Goal: Information Seeking & Learning: Compare options

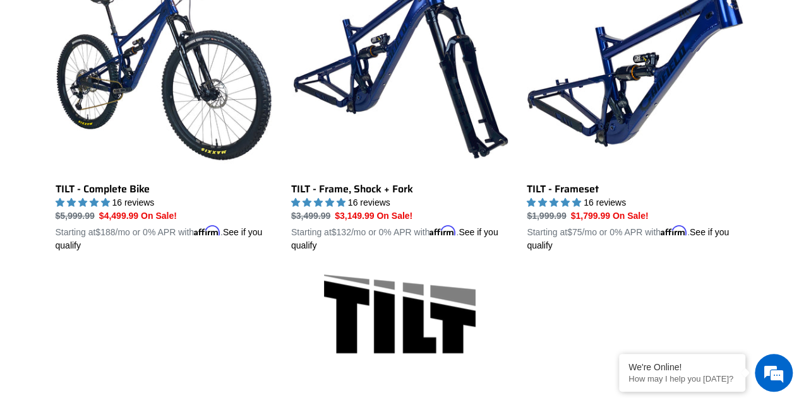
scroll to position [420, 0]
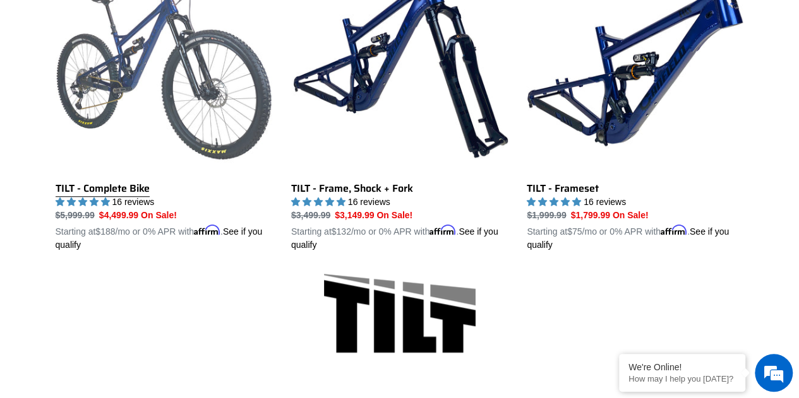
click at [123, 187] on link "TILT - Complete Bike" at bounding box center [164, 104] width 217 height 296
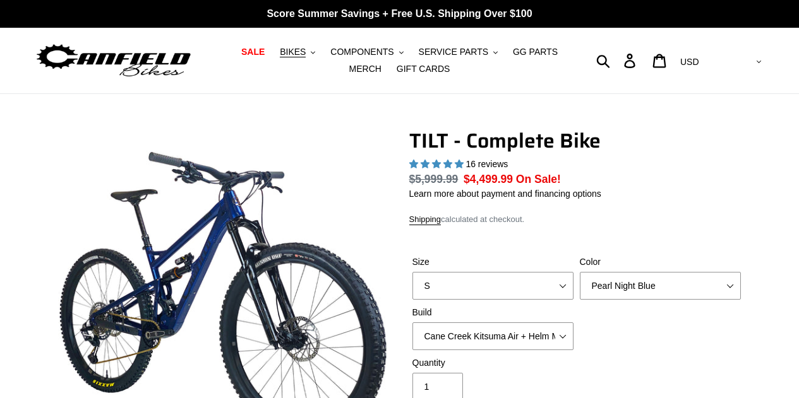
select select "highest-rating"
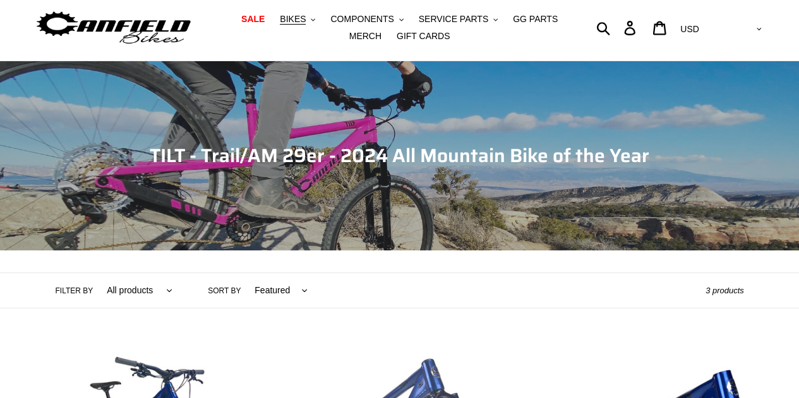
scroll to position [32, 0]
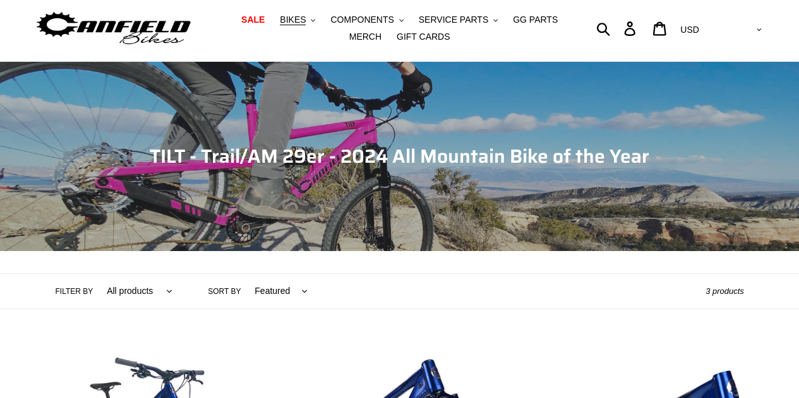
click at [344, 164] on span "Collection: TILT - Trail/AM 29er - 2024 All Mountain Bike of the Year" at bounding box center [399, 156] width 499 height 30
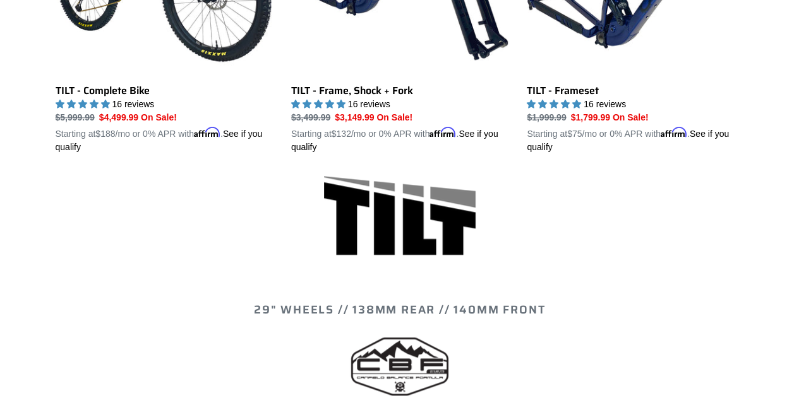
scroll to position [525, 0]
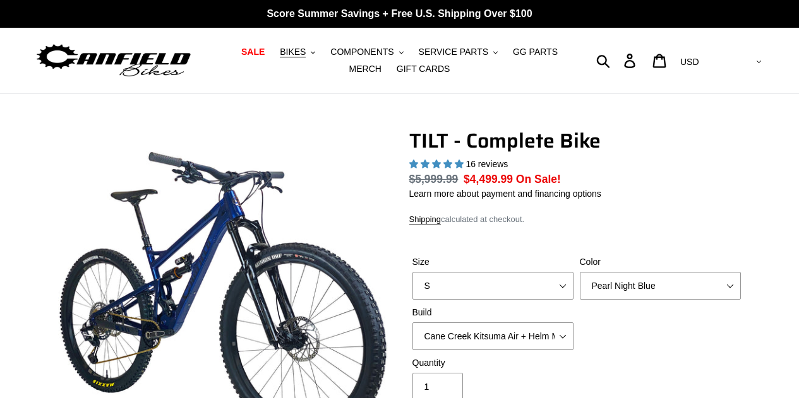
select select "highest-rating"
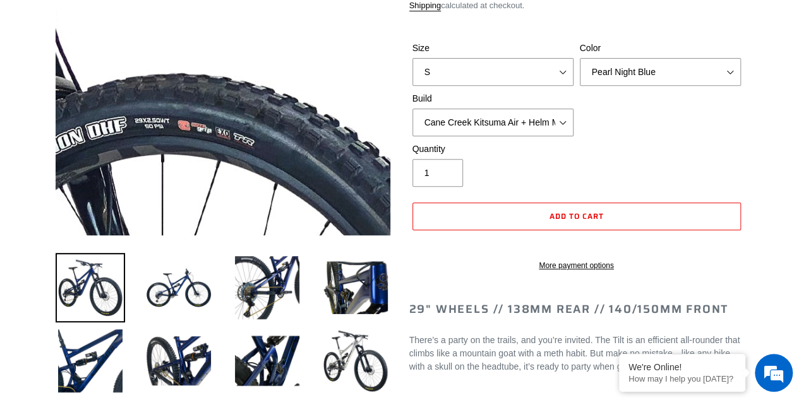
scroll to position [232, 0]
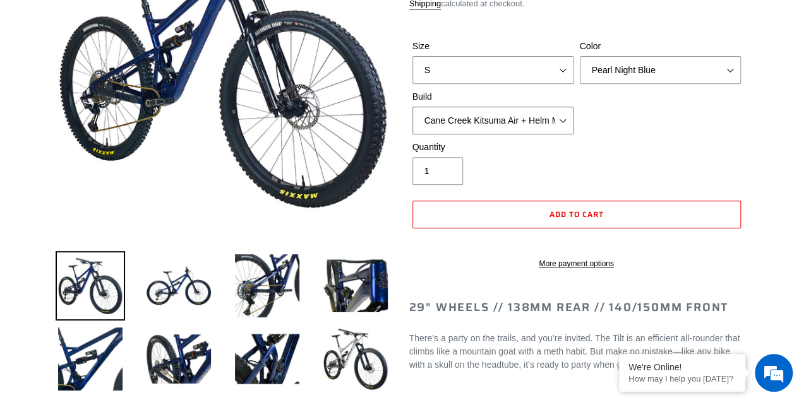
click at [539, 127] on select "Cane Creek Kitsuma Air + Helm MKII 140 + SRAM GX Cane Creek Kitsuma Air + Helm …" at bounding box center [492, 121] width 161 height 28
click at [565, 68] on select "S M L" at bounding box center [492, 70] width 161 height 28
select select "L"
click at [412, 56] on select "S M L" at bounding box center [492, 70] width 161 height 28
click at [671, 77] on select "Pearl Night Blue Stealth Silver Raw" at bounding box center [660, 70] width 161 height 28
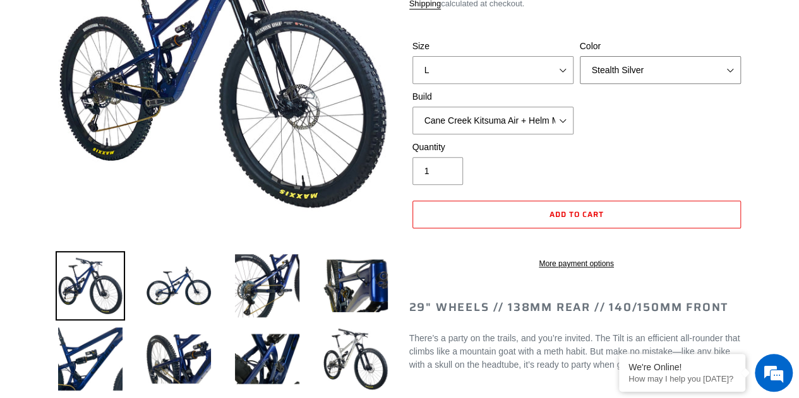
click at [580, 56] on select "Pearl Night Blue Stealth Silver Raw" at bounding box center [660, 70] width 161 height 28
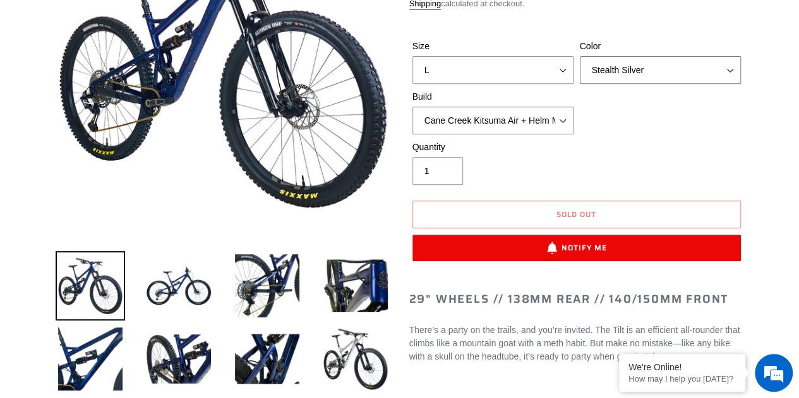
click at [682, 68] on select "Pearl Night Blue Stealth Silver Raw" at bounding box center [660, 70] width 161 height 28
select select "Raw"
click at [580, 56] on select "Pearl Night Blue Stealth Silver Raw" at bounding box center [660, 70] width 161 height 28
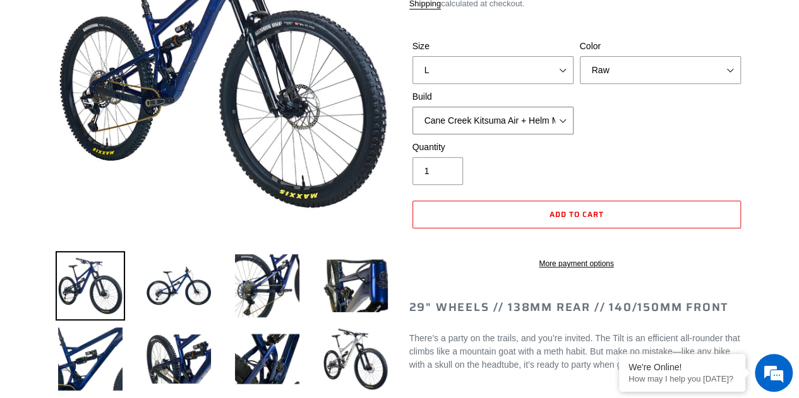
click at [549, 123] on select "Cane Creek Kitsuma Air + Helm MKII 140 + SRAM GX Cane Creek Kitsuma Air + Helm …" at bounding box center [492, 121] width 161 height 28
select select "Fox Float X + 36 SL Factory Grip X 140 + SRAM XO"
click at [412, 107] on select "Cane Creek Kitsuma Air + Helm MKII 140 + SRAM GX Cane Creek Kitsuma Air + Helm …" at bounding box center [492, 121] width 161 height 28
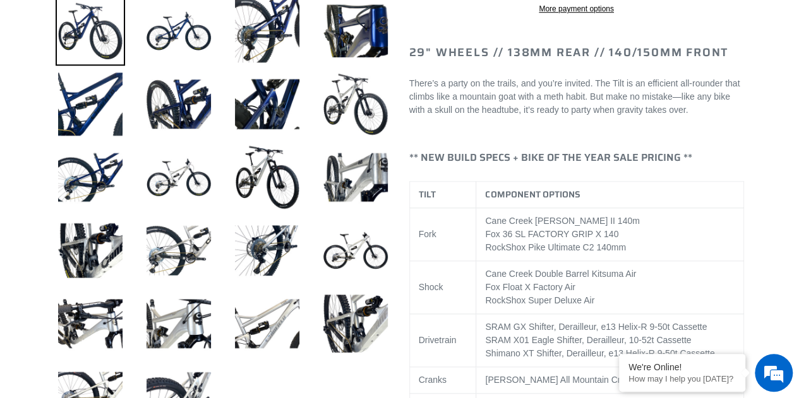
scroll to position [489, 0]
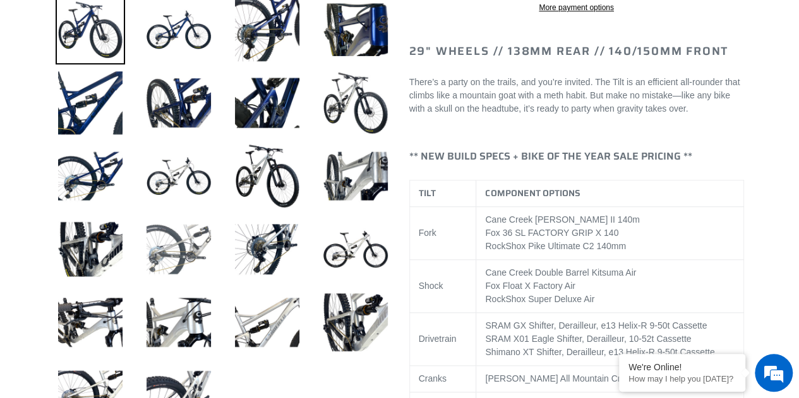
click at [189, 244] on img at bounding box center [178, 249] width 69 height 69
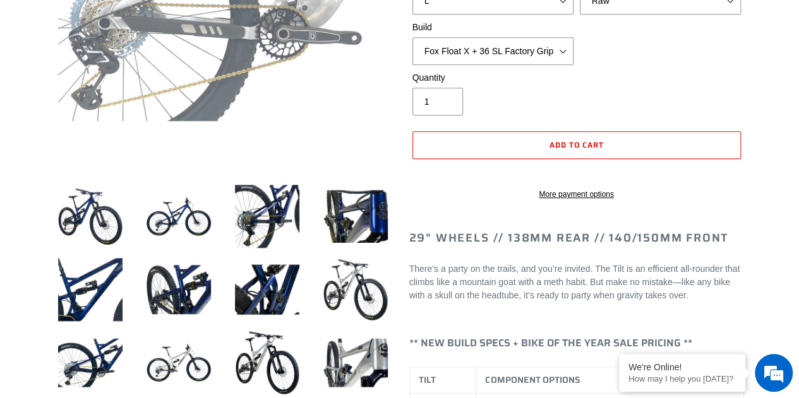
scroll to position [350, 0]
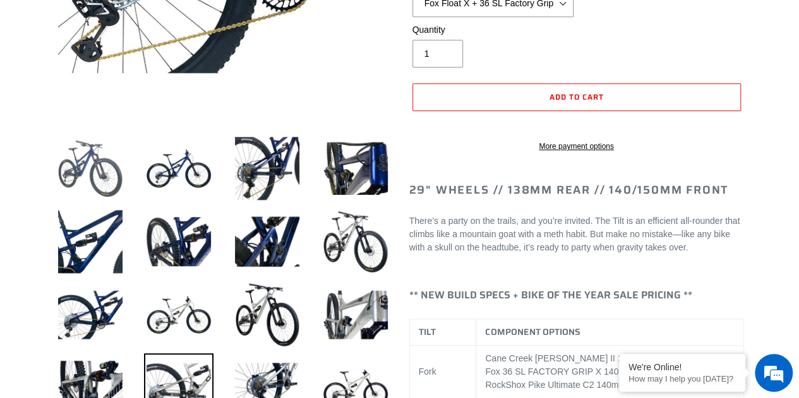
click at [81, 179] on img at bounding box center [90, 168] width 69 height 69
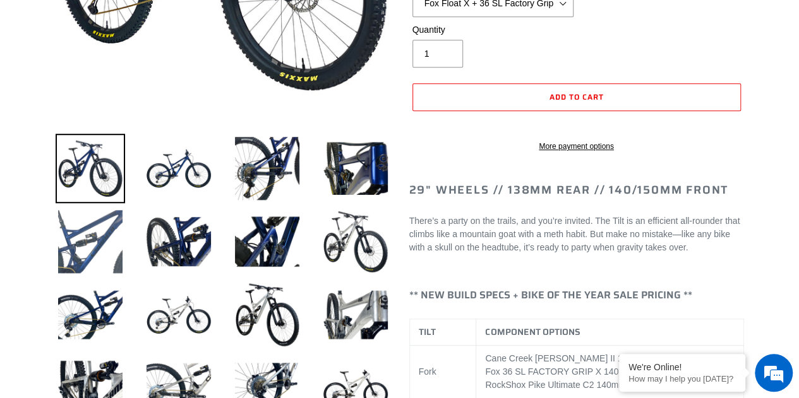
click at [96, 253] on img at bounding box center [90, 241] width 69 height 69
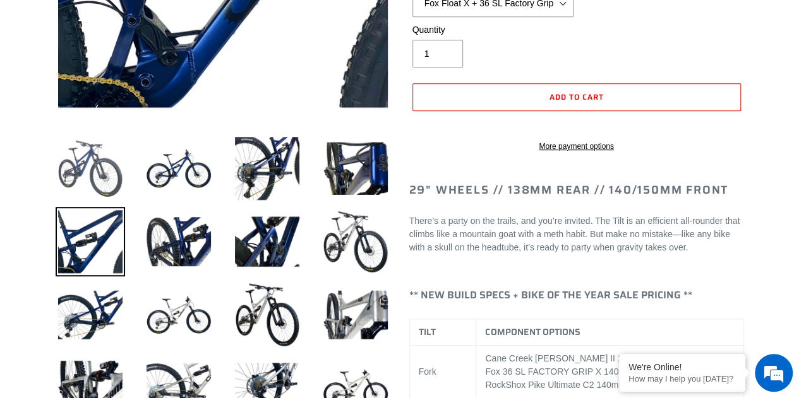
click at [107, 181] on img at bounding box center [90, 168] width 69 height 69
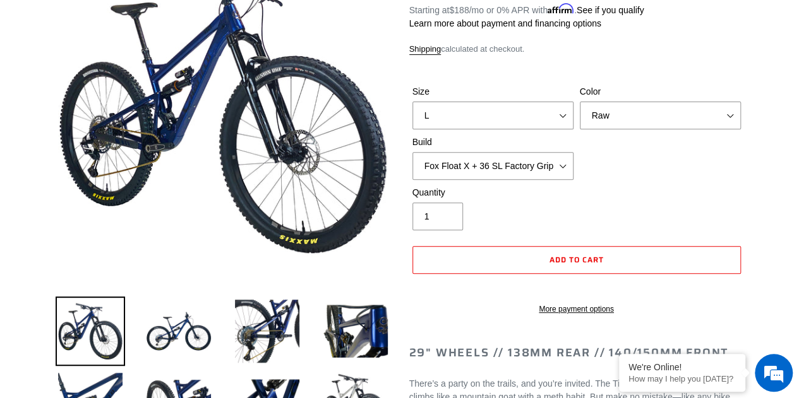
scroll to position [0, 0]
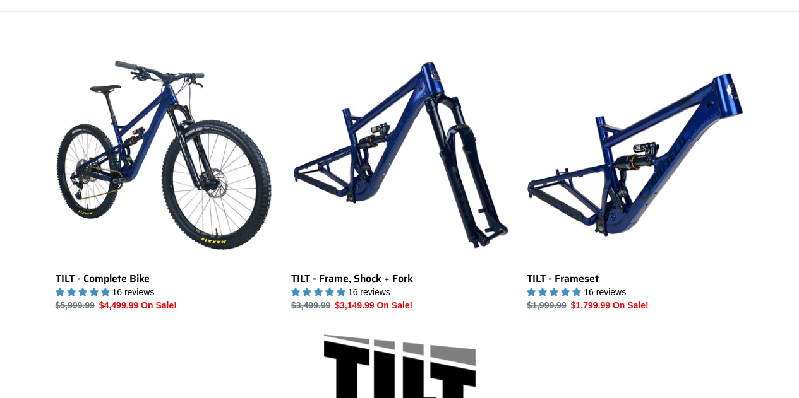
scroll to position [325, 0]
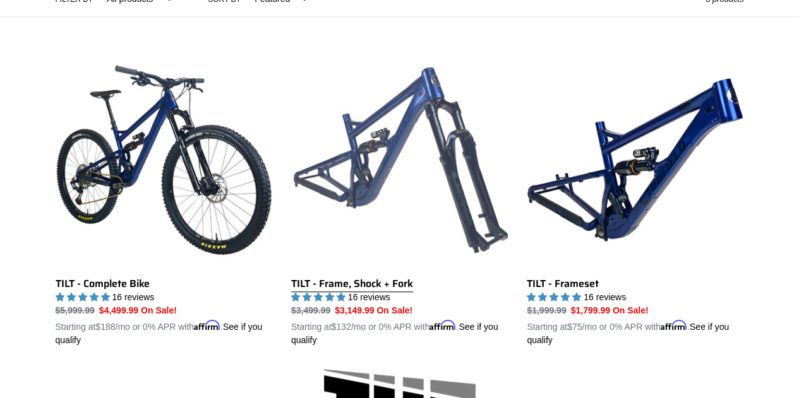
click at [374, 196] on link "TILT - Frame, Shock + Fork" at bounding box center [399, 200] width 217 height 296
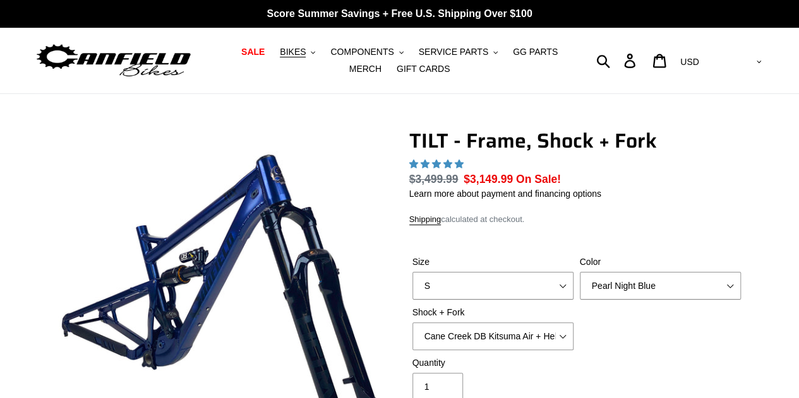
select select "highest-rating"
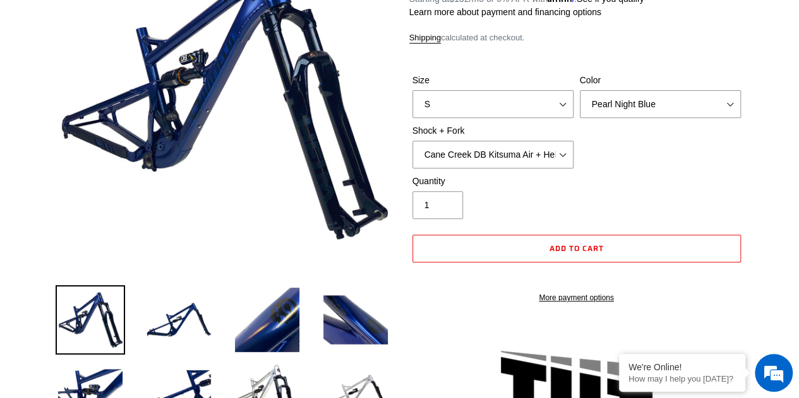
scroll to position [199, 0]
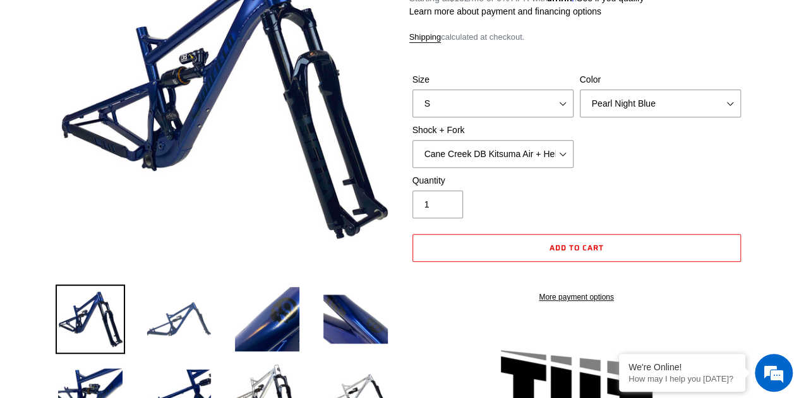
click at [180, 330] on img at bounding box center [178, 319] width 69 height 69
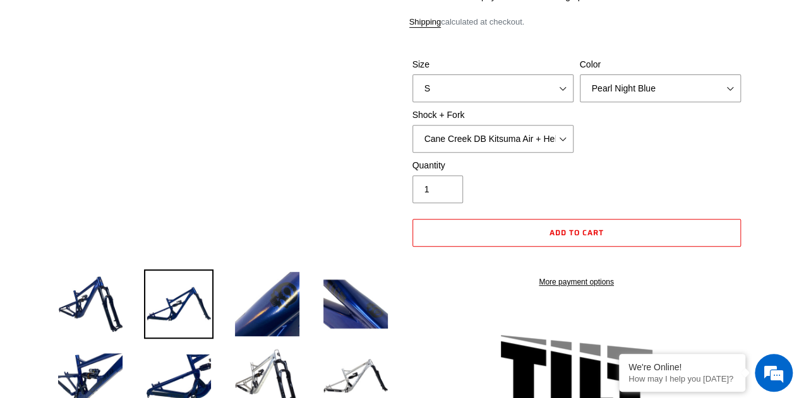
scroll to position [163, 0]
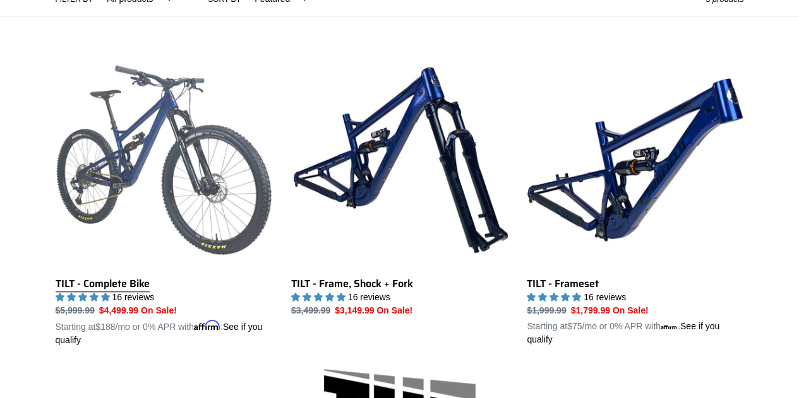
click at [177, 174] on link "TILT - Complete Bike" at bounding box center [164, 200] width 217 height 296
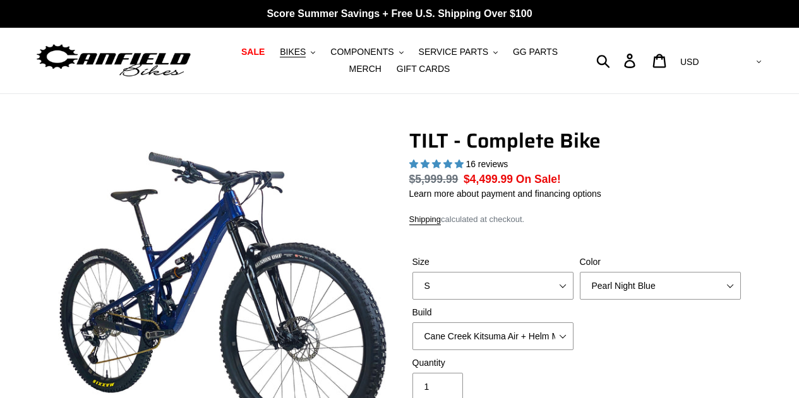
select select "highest-rating"
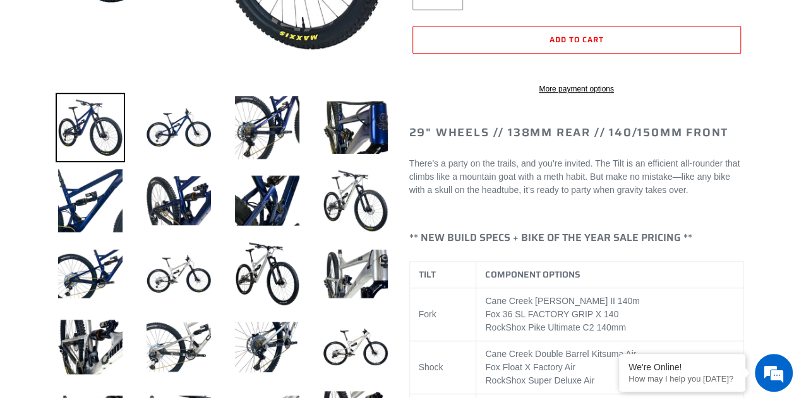
scroll to position [392, 0]
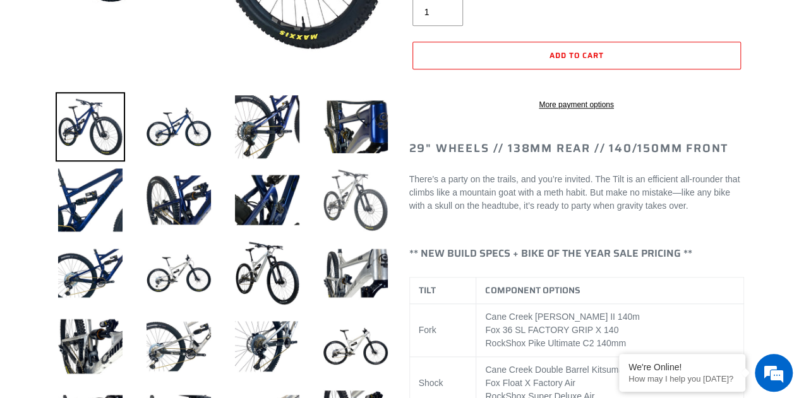
click at [341, 205] on img at bounding box center [355, 199] width 69 height 69
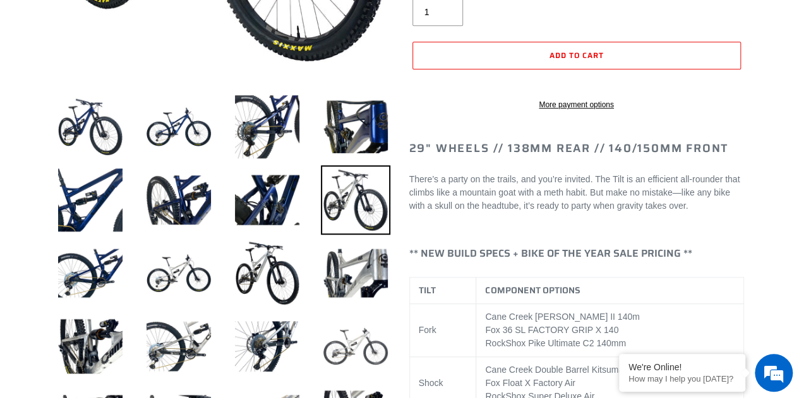
click at [352, 352] on img at bounding box center [355, 346] width 69 height 69
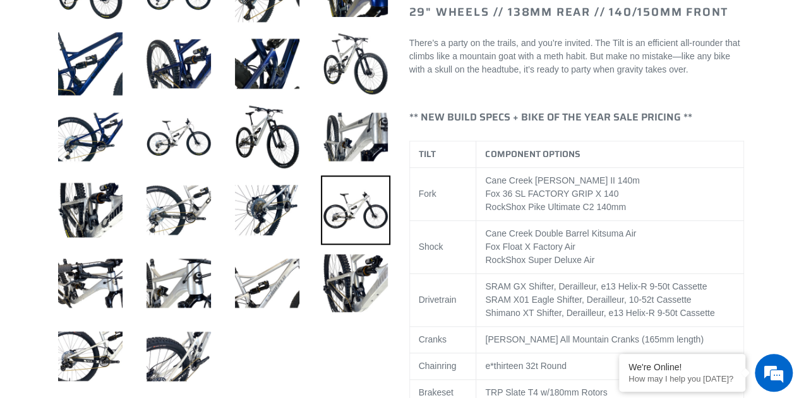
scroll to position [527, 0]
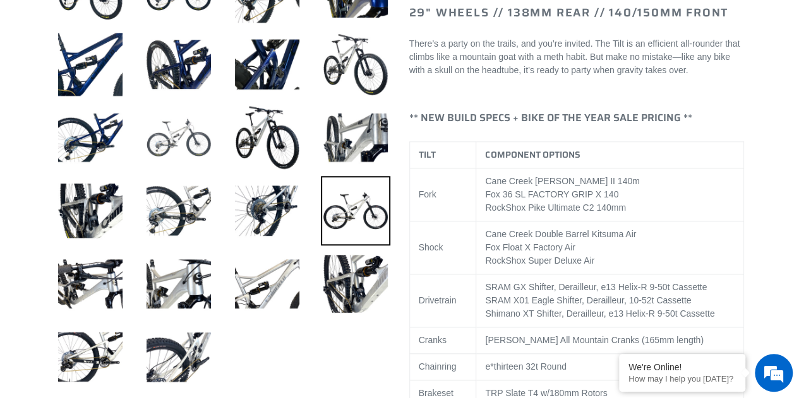
click at [170, 146] on img at bounding box center [178, 137] width 69 height 69
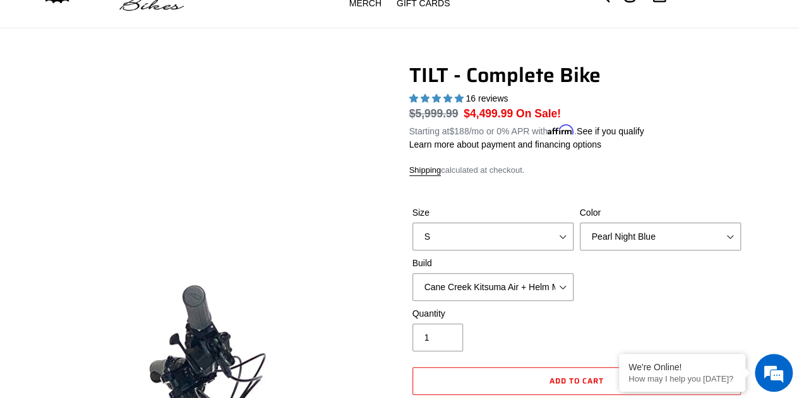
scroll to position [67, 0]
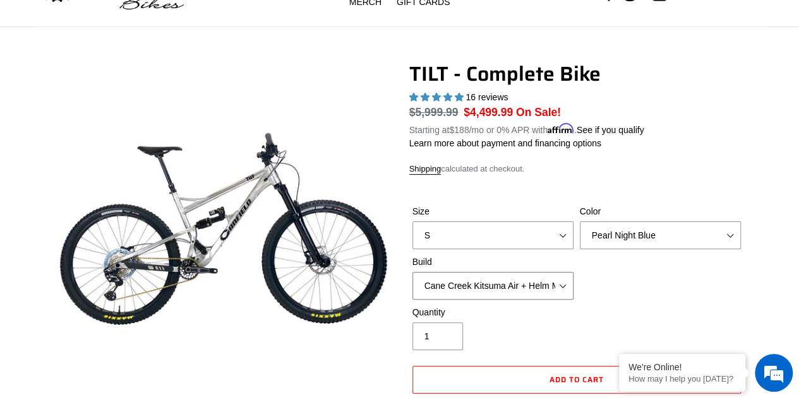
click at [563, 282] on select "Cane Creek Kitsuma Air + Helm MKII 140 + SRAM GX Cane Creek Kitsuma Air + Helm …" at bounding box center [492, 286] width 161 height 28
select select "Fox Float X + 36 SL Factory Grip X 140 + SRAM XO"
click at [412, 272] on select "Cane Creek Kitsuma Air + Helm MKII 140 + SRAM GX Cane Creek Kitsuma Air + Helm …" at bounding box center [492, 286] width 161 height 28
